Goal: Task Accomplishment & Management: Manage account settings

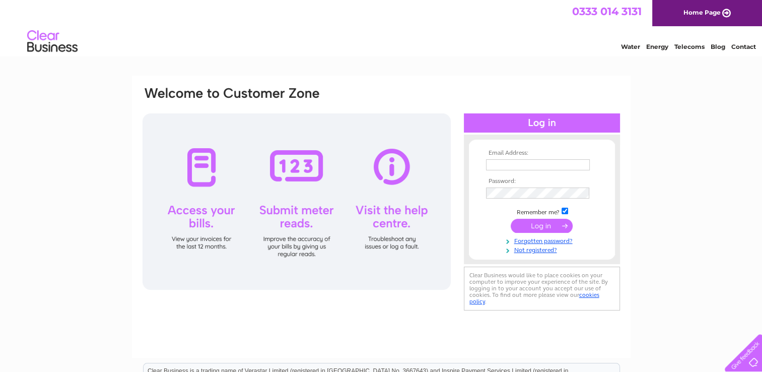
type input "roysndrsn@aol.com"
click at [548, 227] on input "submit" at bounding box center [542, 226] width 62 height 14
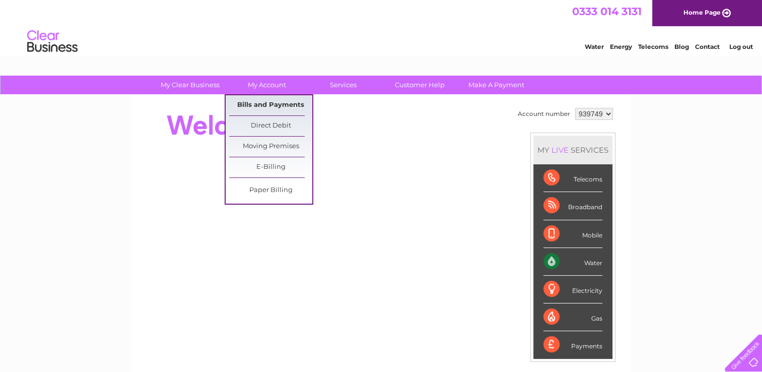
click at [281, 103] on link "Bills and Payments" at bounding box center [270, 105] width 83 height 20
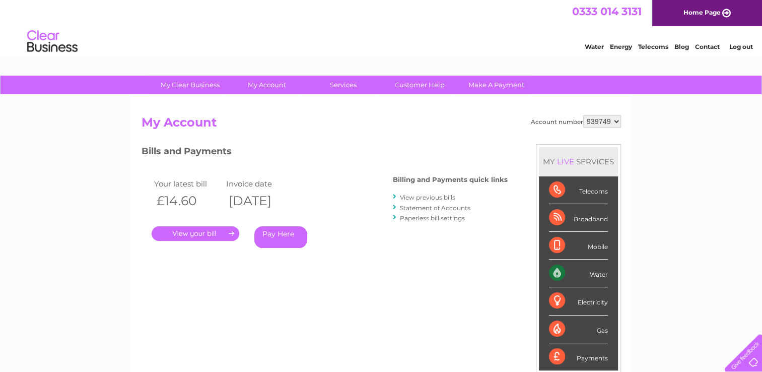
click at [211, 231] on link "." at bounding box center [196, 233] width 88 height 15
